Goal: Check status: Check status

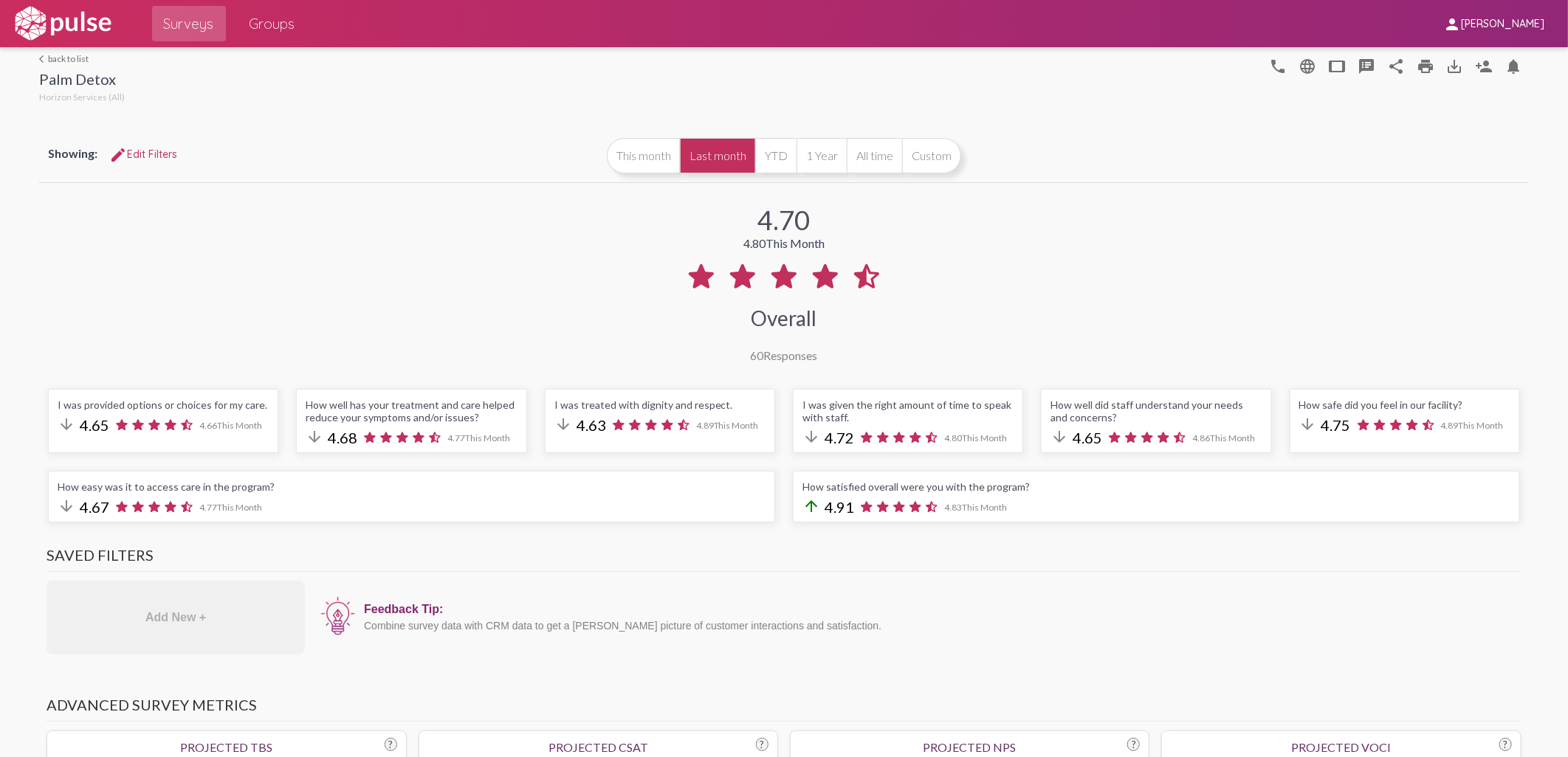
click at [59, 53] on link "arrow_back_ios back to list" at bounding box center [82, 58] width 86 height 11
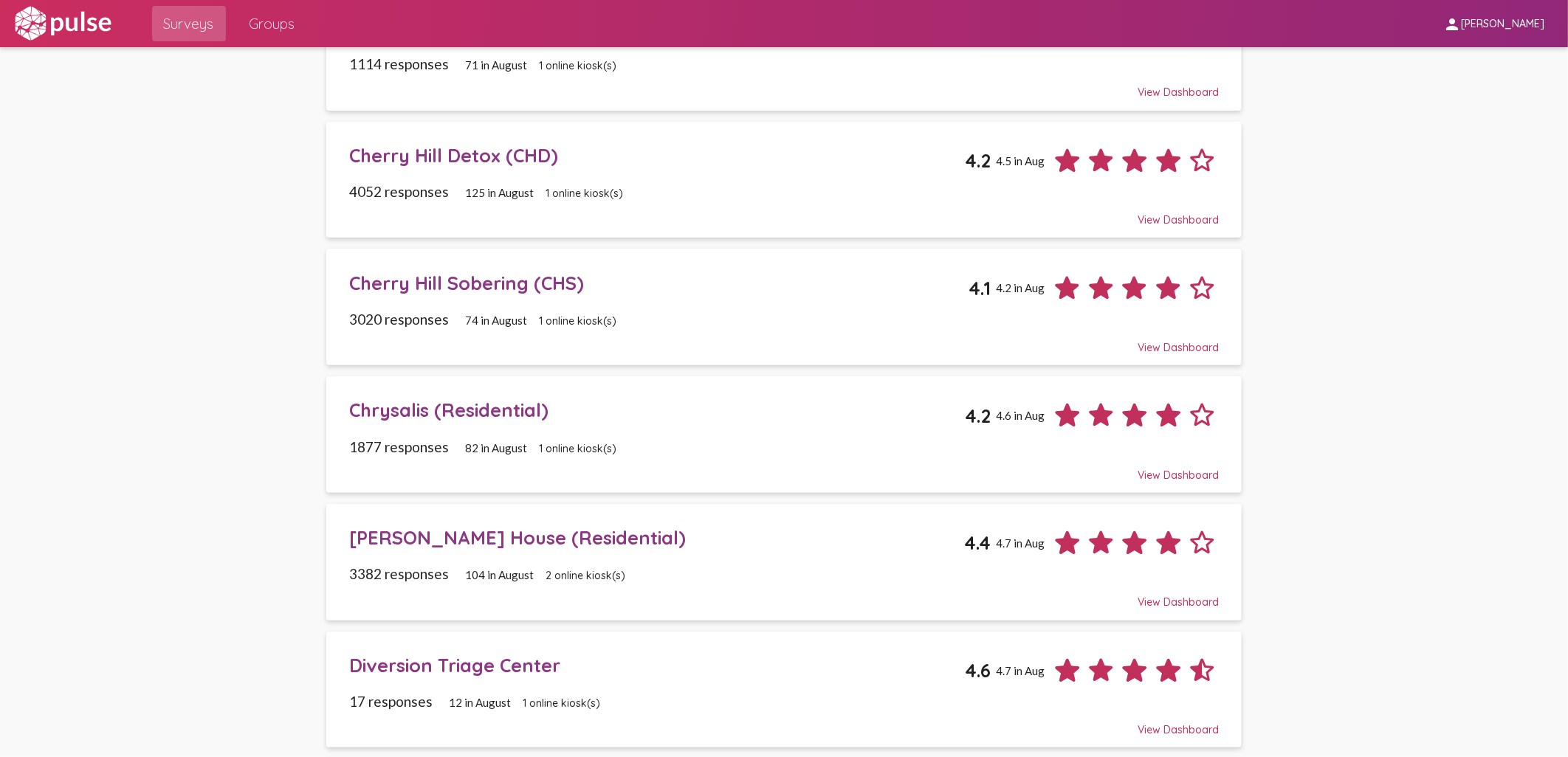
scroll to position [164, 0]
click at [415, 410] on div "Chrysalis (Residential)" at bounding box center [656, 408] width 616 height 23
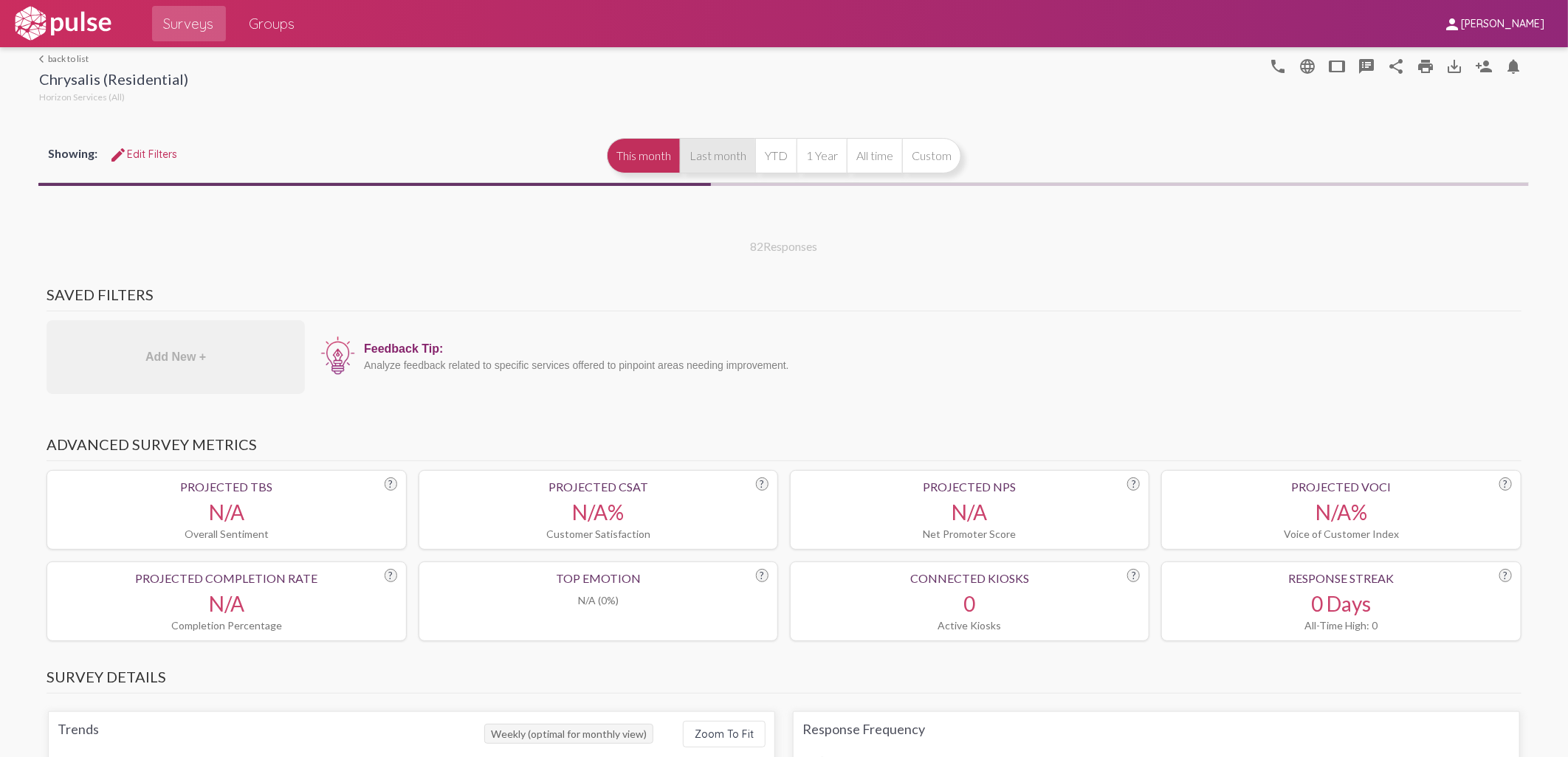
click at [739, 156] on button "Last month" at bounding box center [718, 156] width 75 height 36
